Goal: Use online tool/utility: Utilize a website feature to perform a specific function

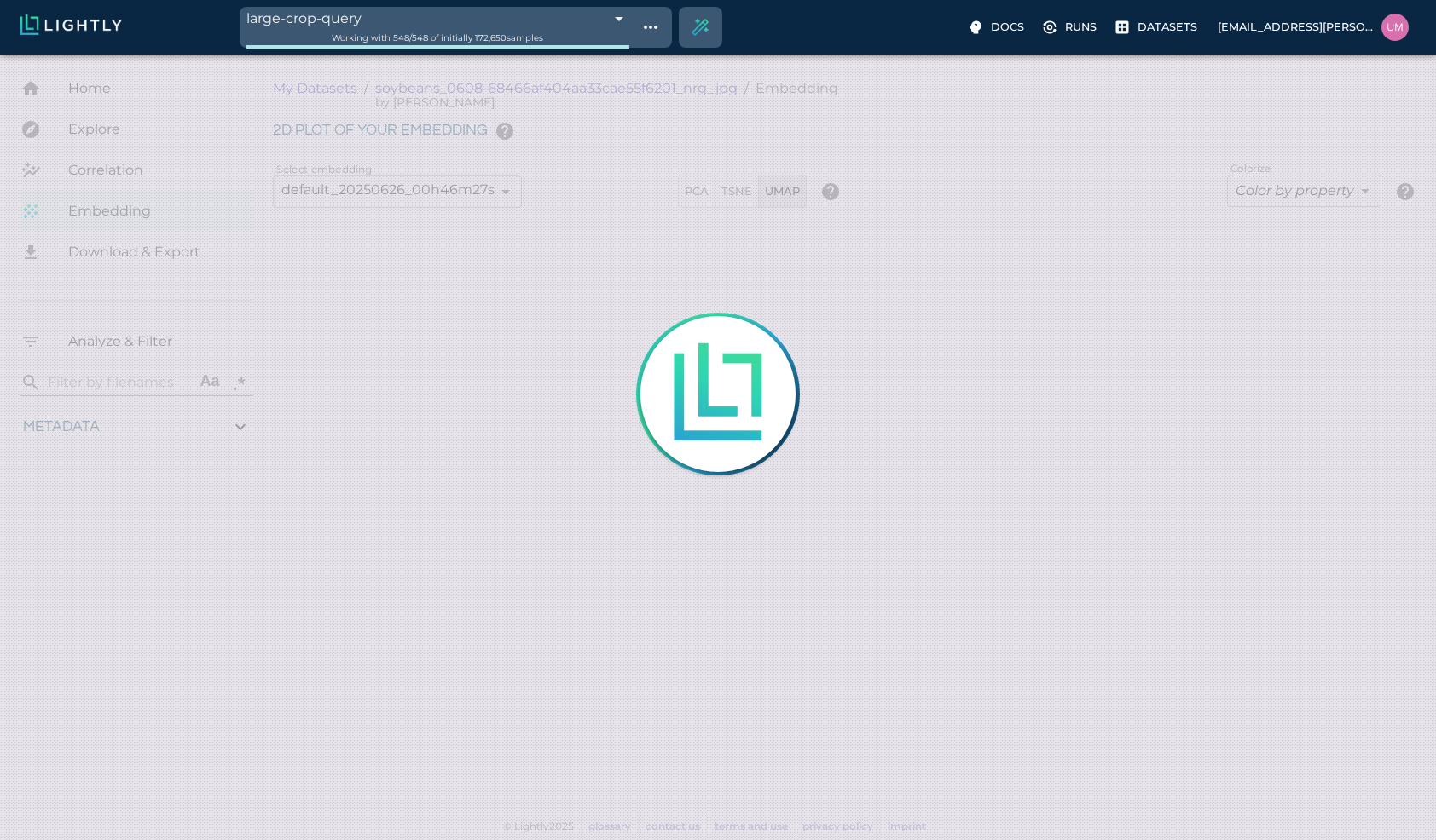
type input "1.01926637632285"
type input "13.4052663763228"
type input "4.98332834243774"
type input "90.2033283424377"
type input "1.01926637632285"
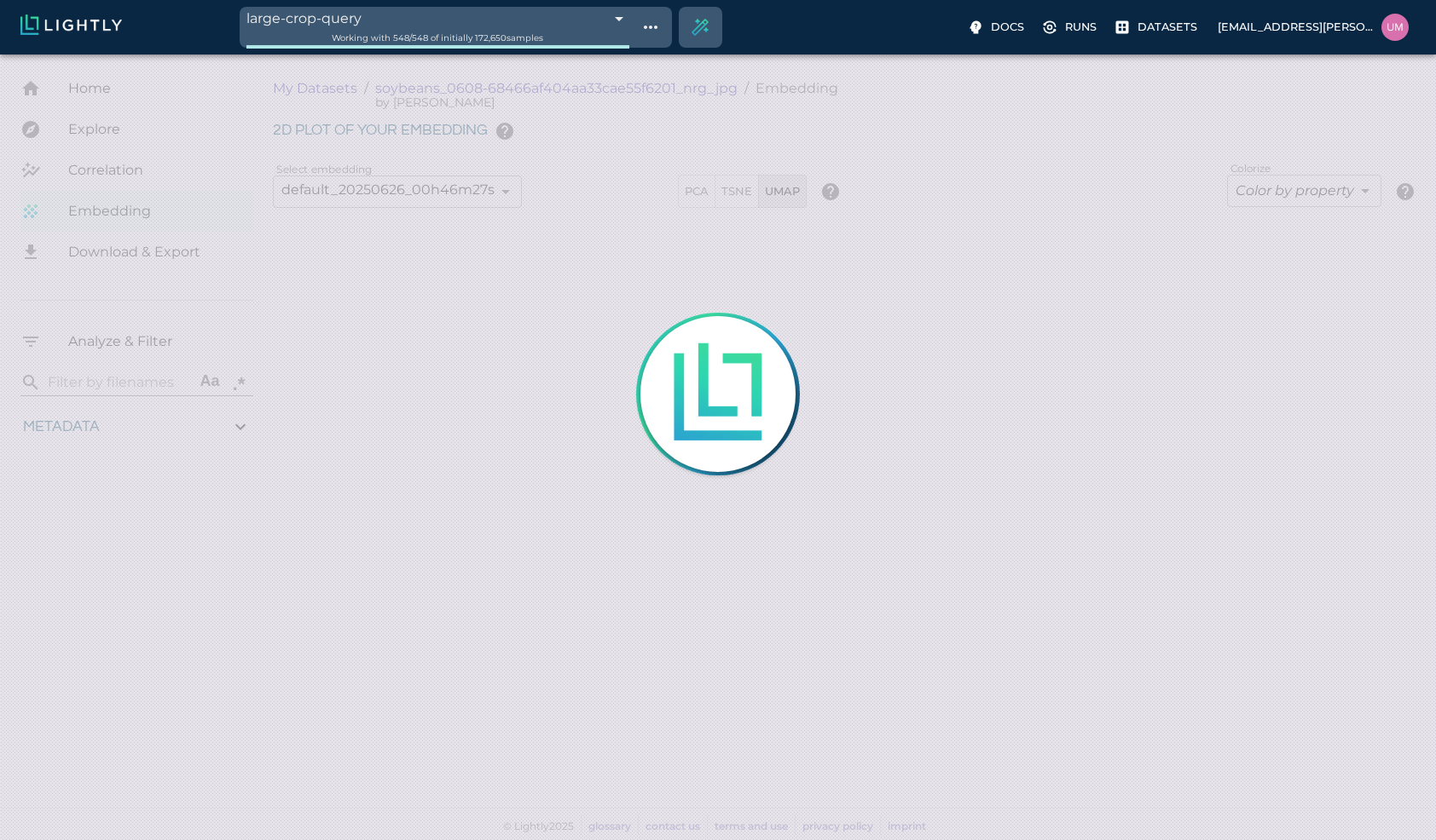
type input "13.4052663763228"
type input "4.98332834243774"
type input "90.2033283424377"
type input "1.01926637632285"
type input "13.4052663763228"
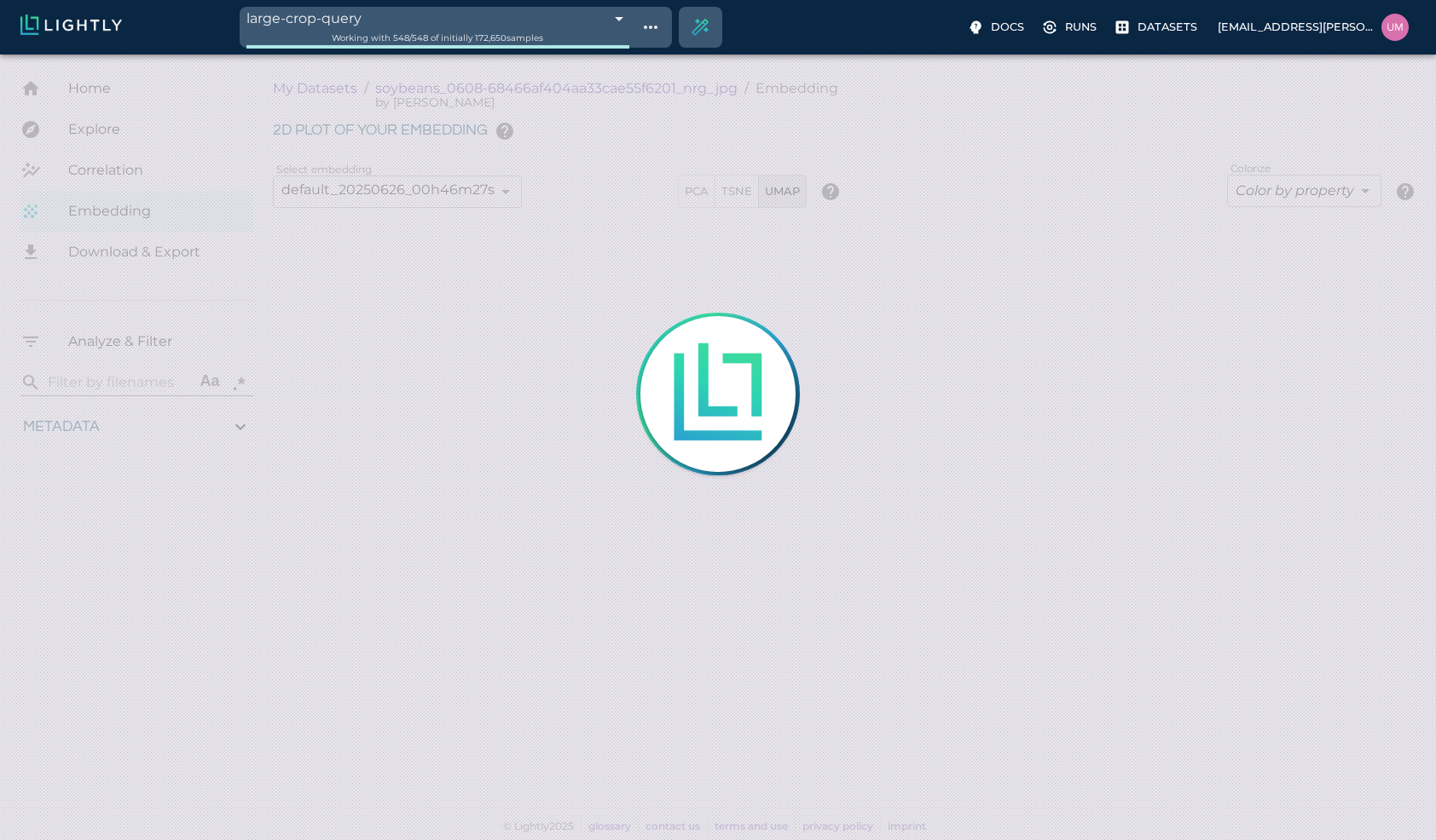
type input "4.98332834243774"
type input "90.2033283424377"
type input "1.01926637632285"
type input "13.4052663763228"
type input "4.98332834243774"
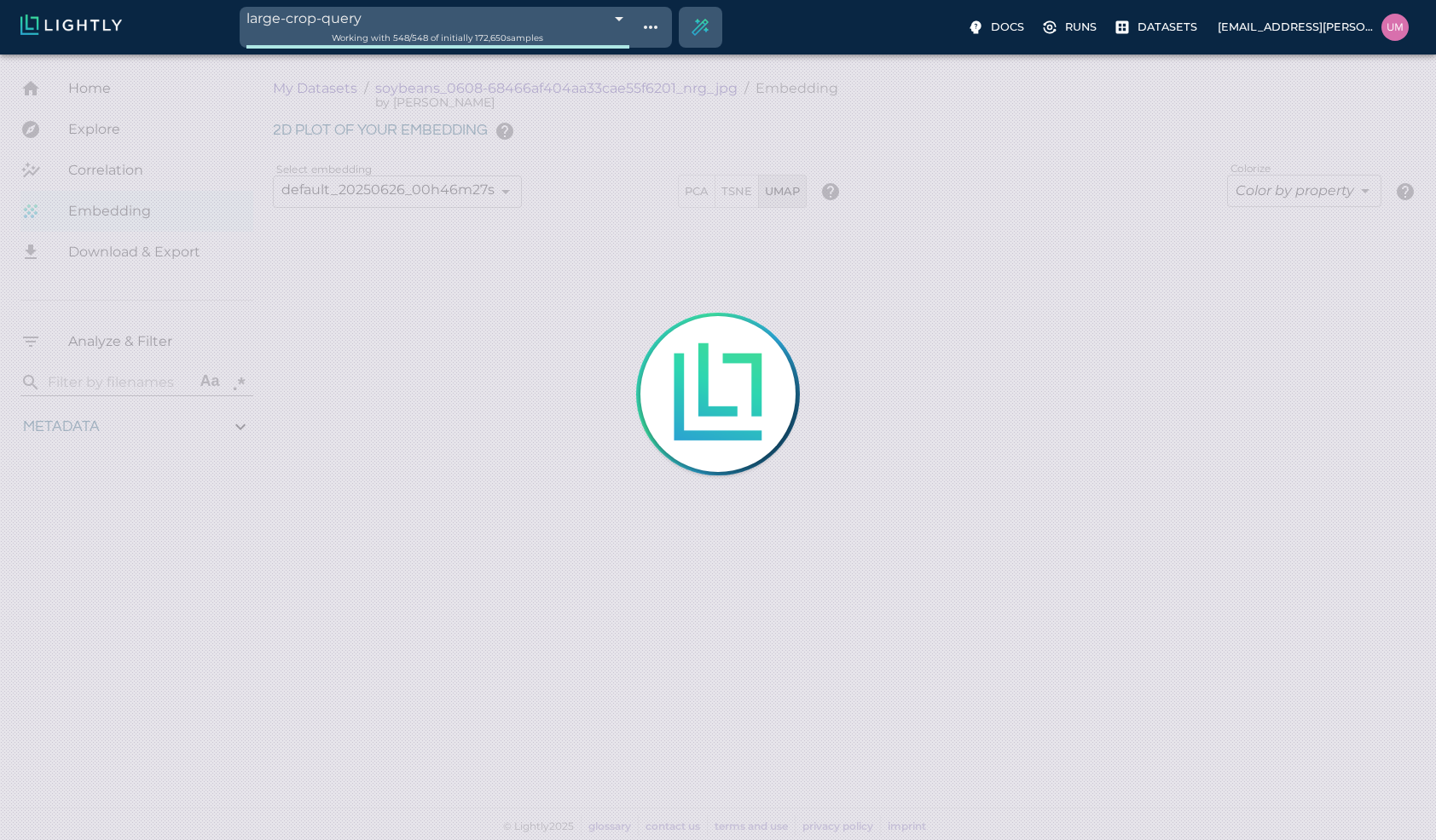
type input "90.2033283424377"
